Goal: Information Seeking & Learning: Learn about a topic

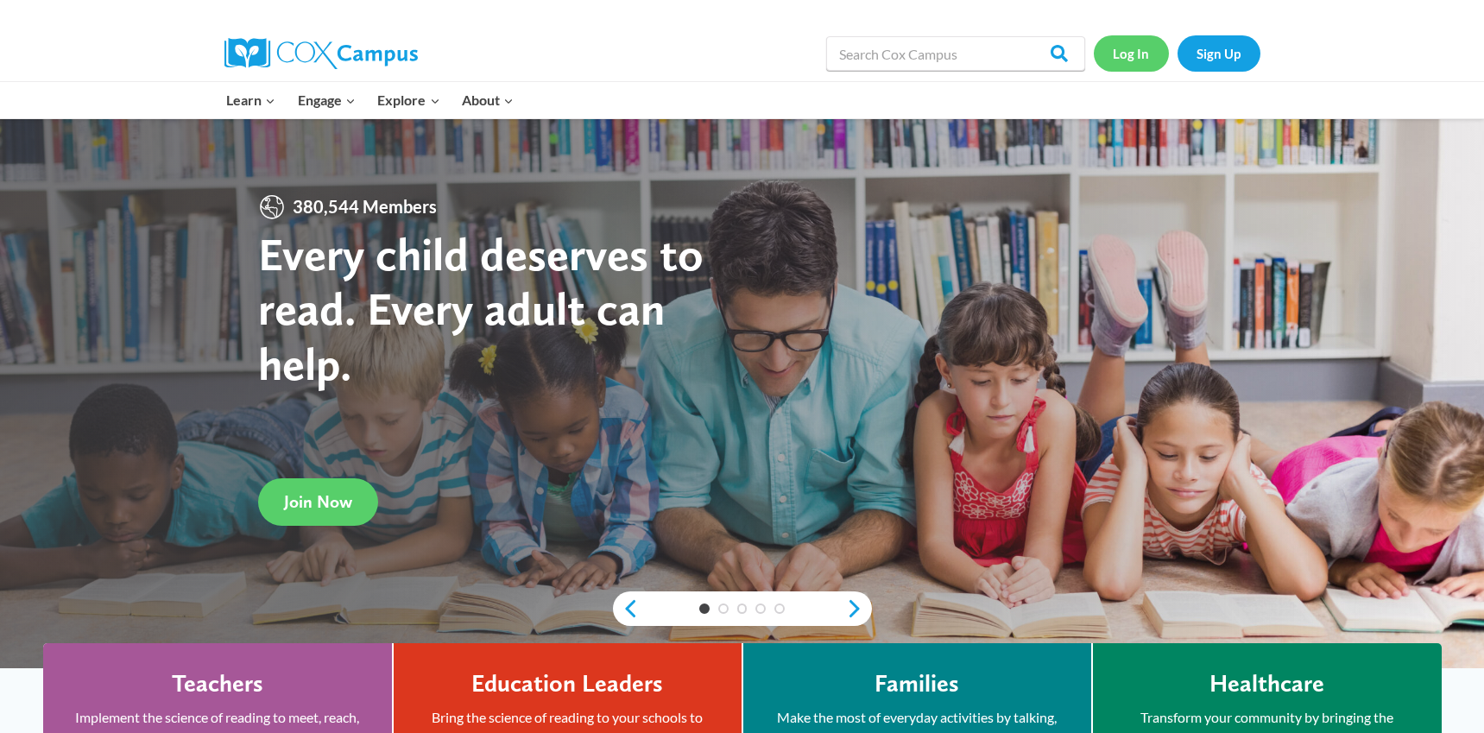
click at [1138, 60] on link "Log In" at bounding box center [1130, 52] width 75 height 35
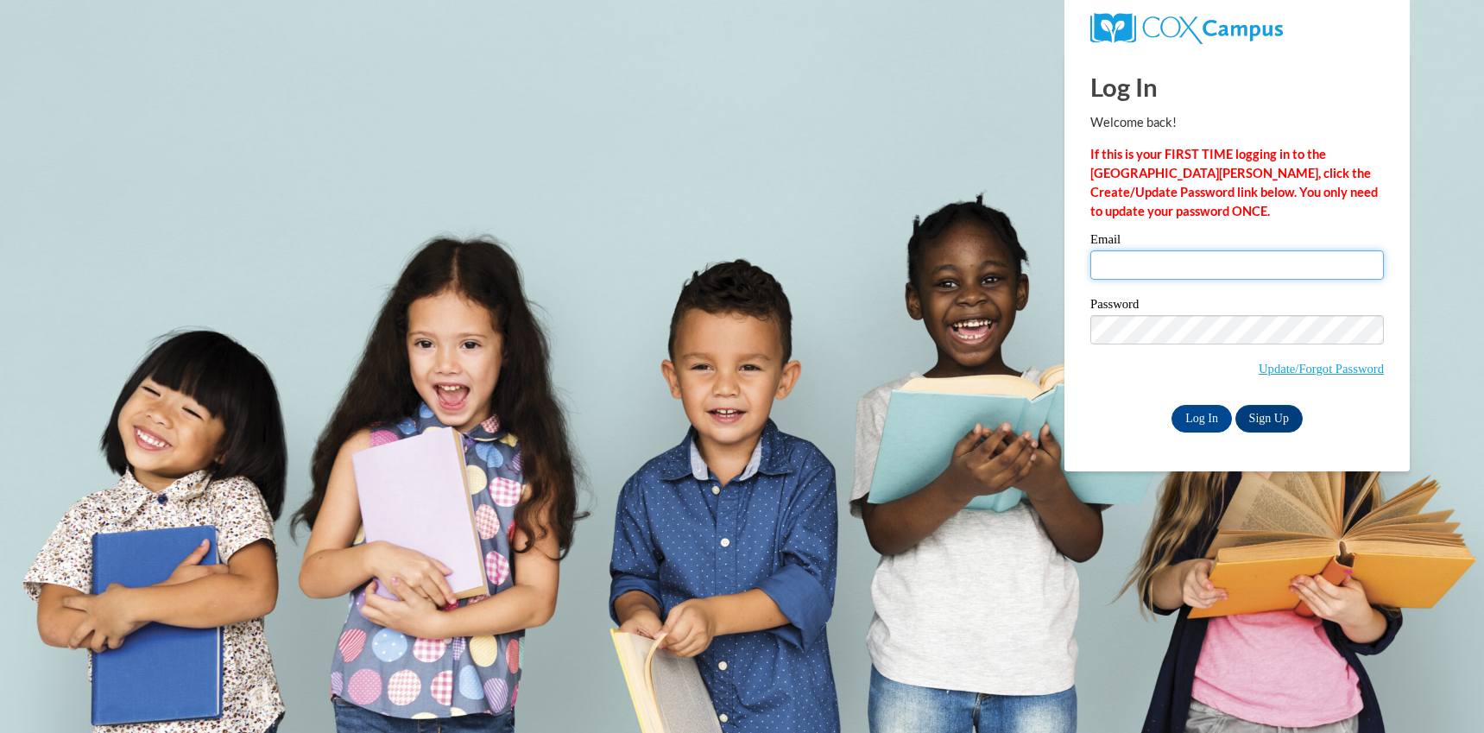
click at [1112, 253] on input "Email" at bounding box center [1236, 264] width 293 height 29
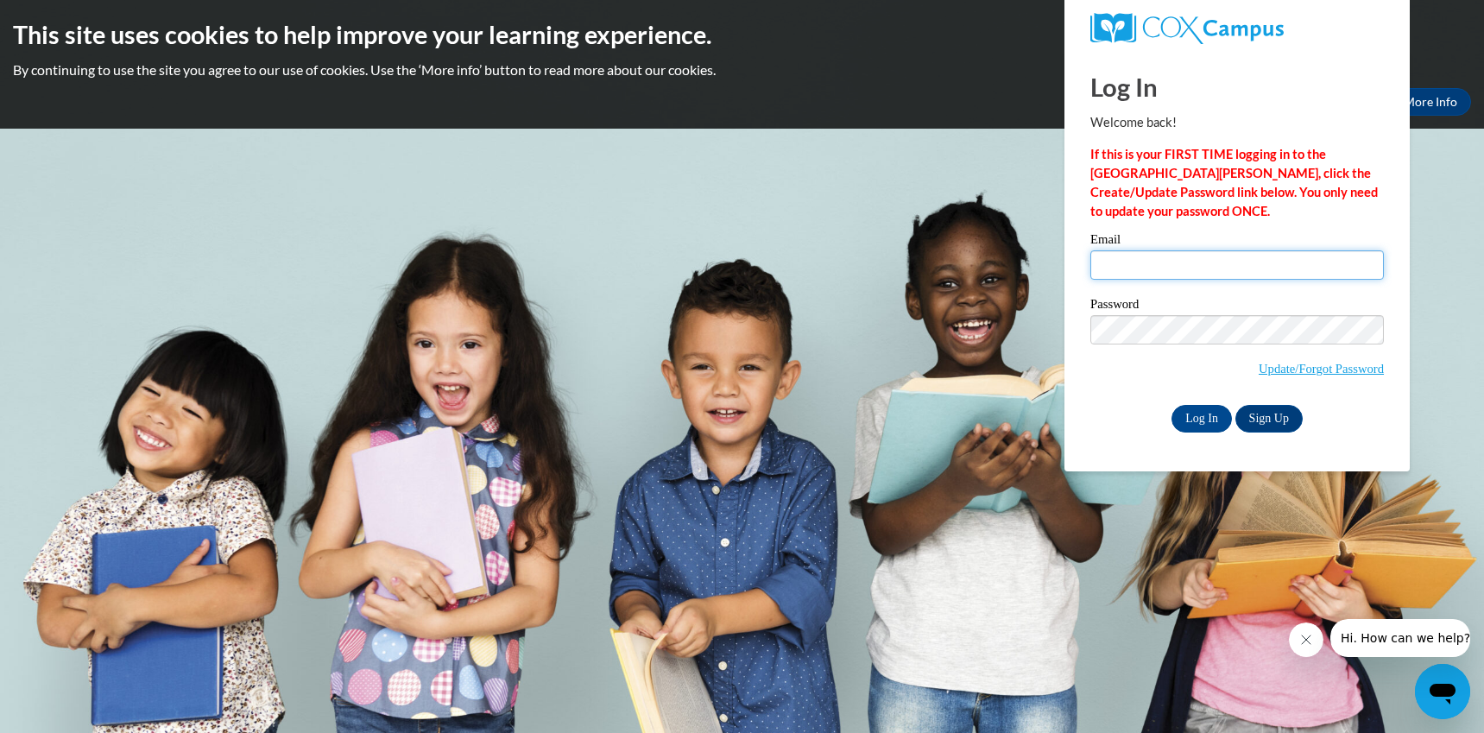
click at [1120, 257] on input "Email" at bounding box center [1236, 264] width 293 height 29
click at [959, 449] on body "This site uses cookies to help improve your learning experience. By continuing …" at bounding box center [742, 366] width 1484 height 733
click at [1128, 253] on input "Email" at bounding box center [1236, 264] width 293 height 29
type input "katrena.leininger@gmail.com"
click at [1199, 419] on input "Log In" at bounding box center [1201, 419] width 60 height 28
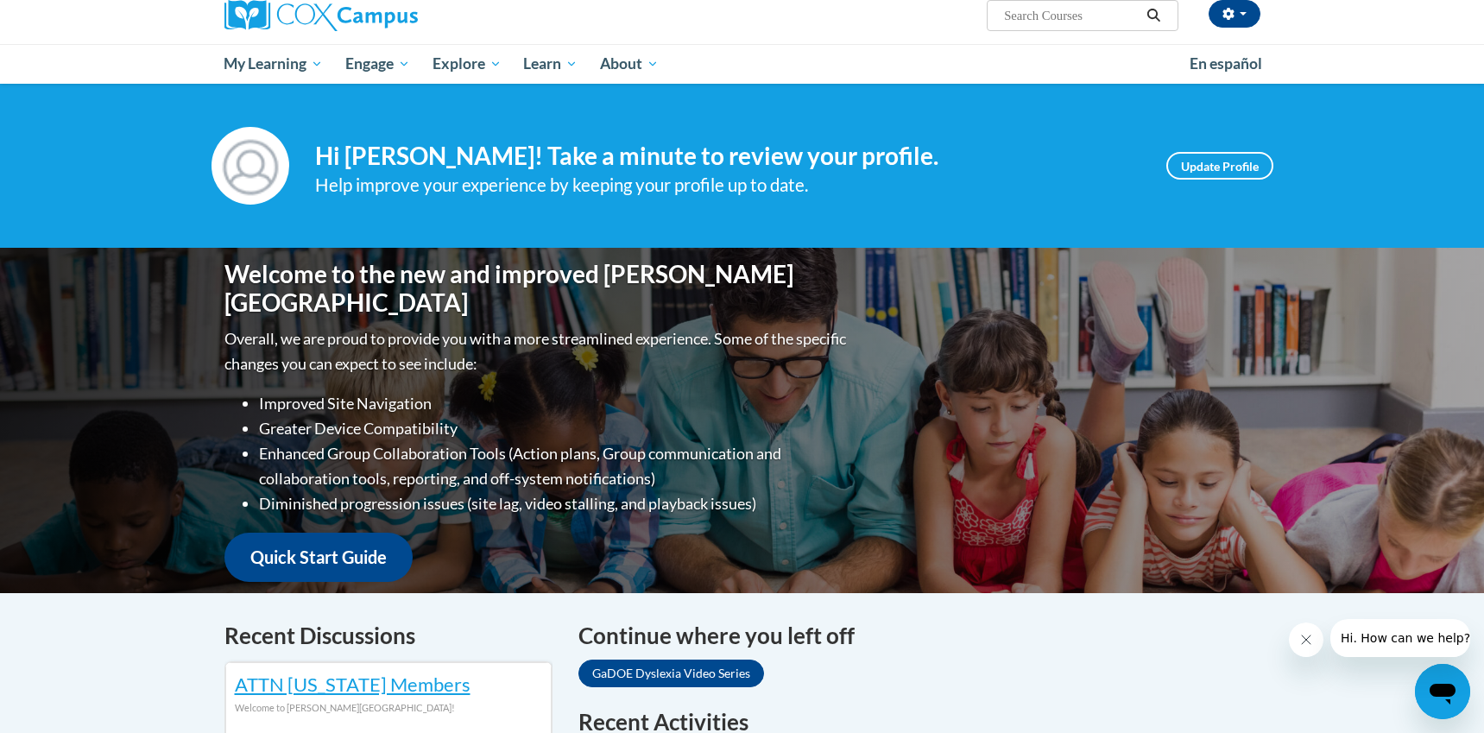
scroll to position [88, 0]
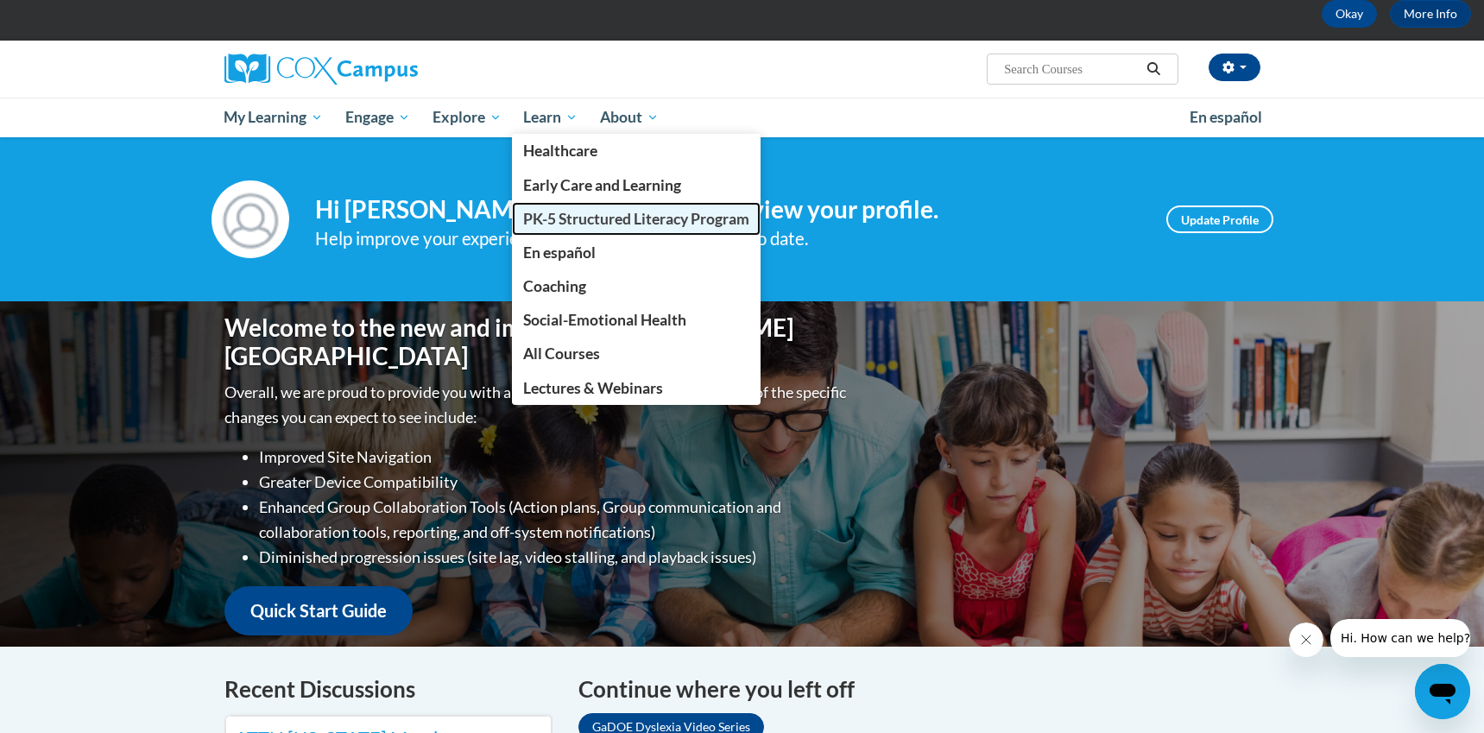
click at [568, 211] on span "PK-5 Structured Literacy Program" at bounding box center [636, 219] width 226 height 18
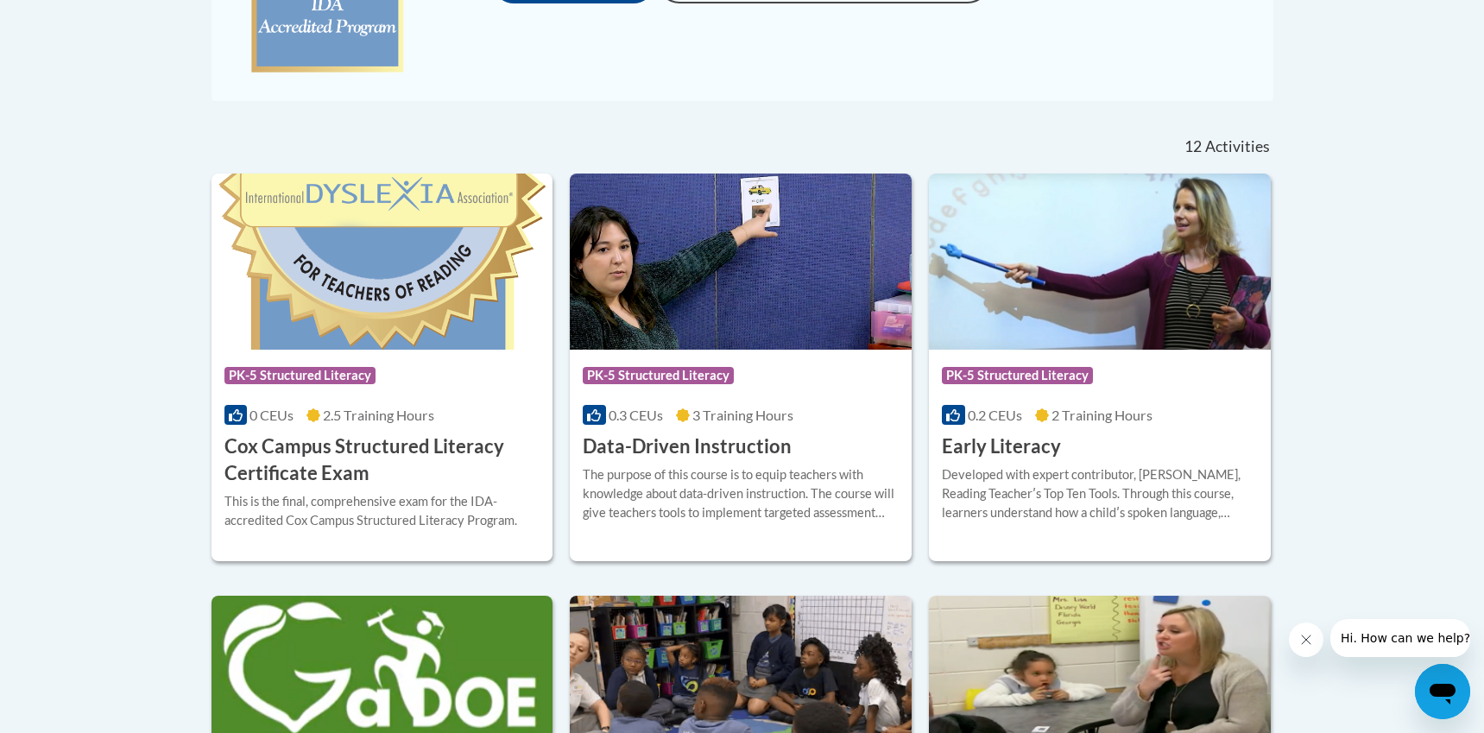
scroll to position [555, 0]
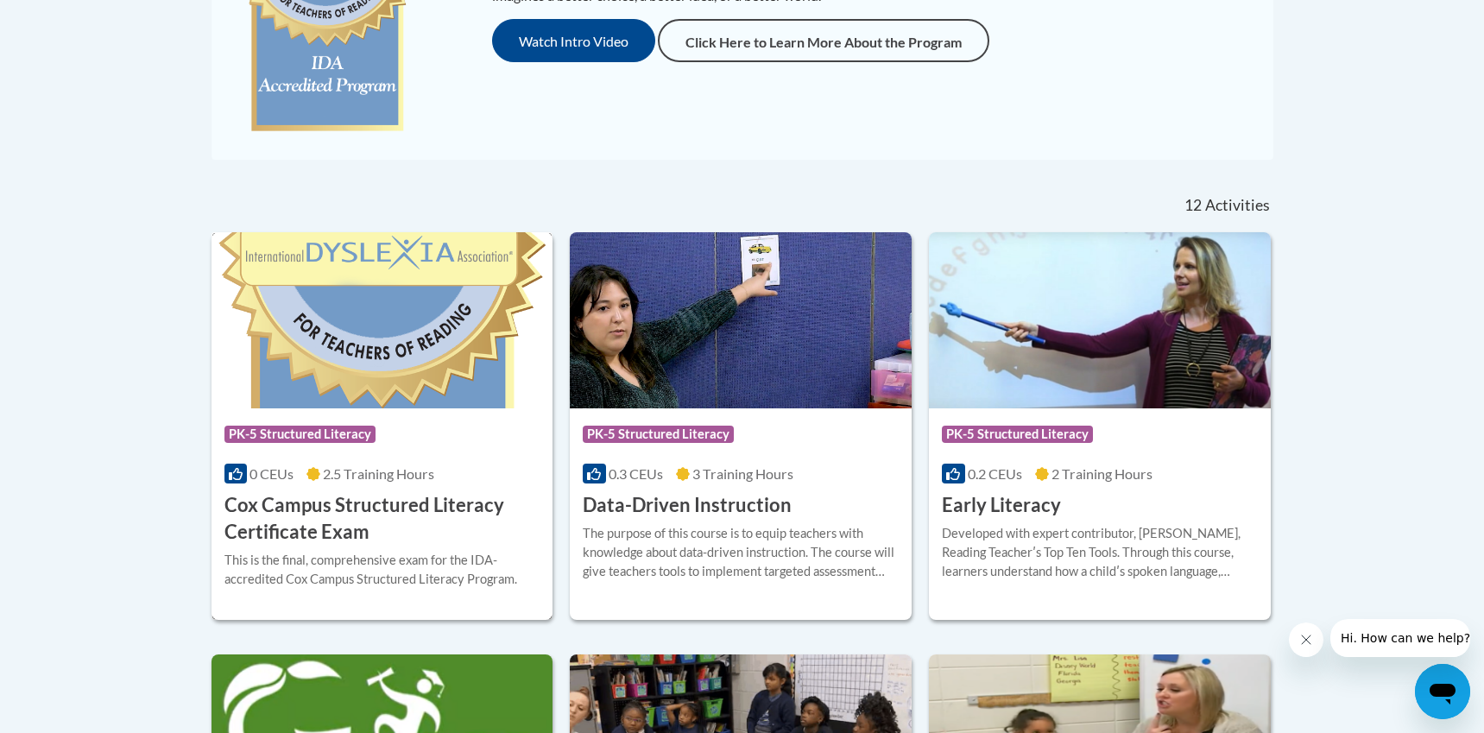
click at [337, 451] on div "Course Category: PK-5 Structured Literacy" at bounding box center [382, 436] width 316 height 39
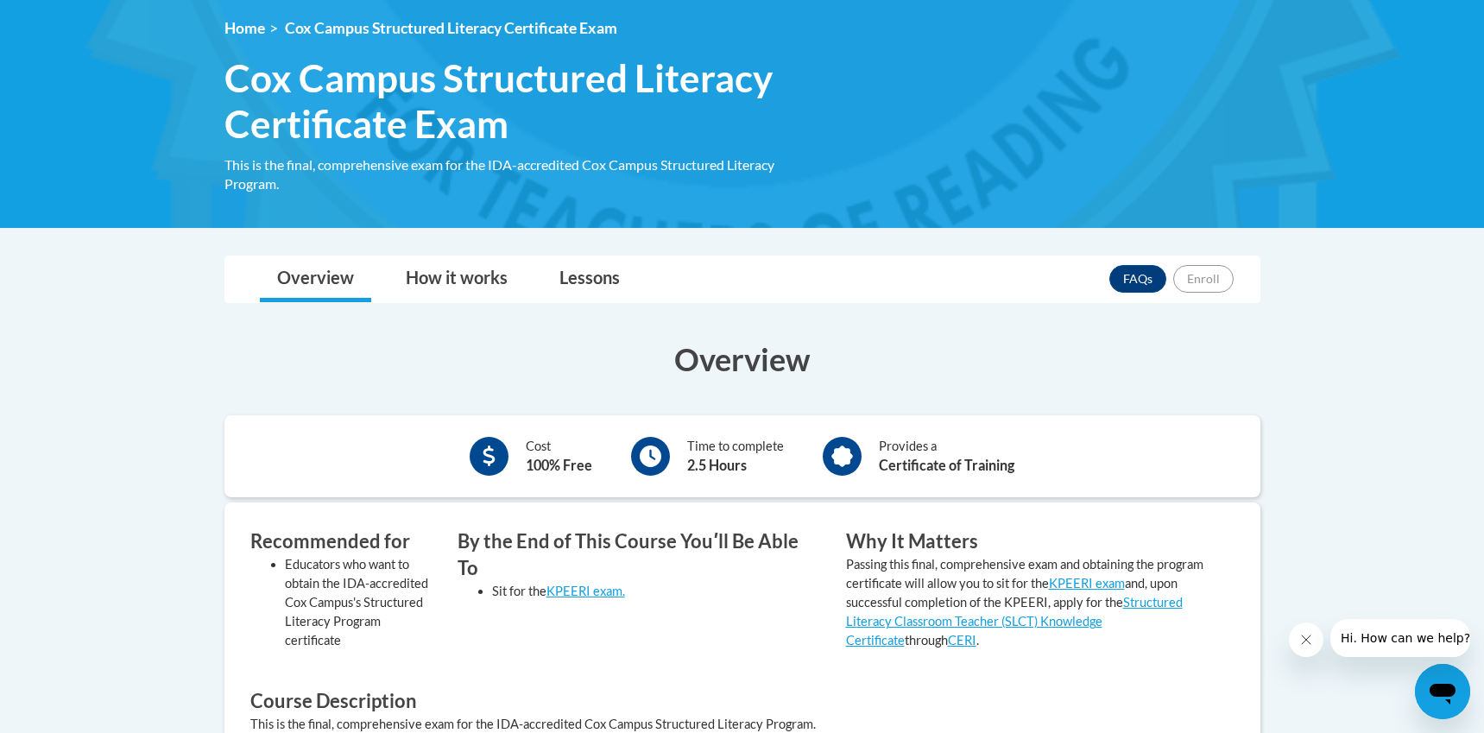
scroll to position [230, 0]
